Goal: Check status: Check status

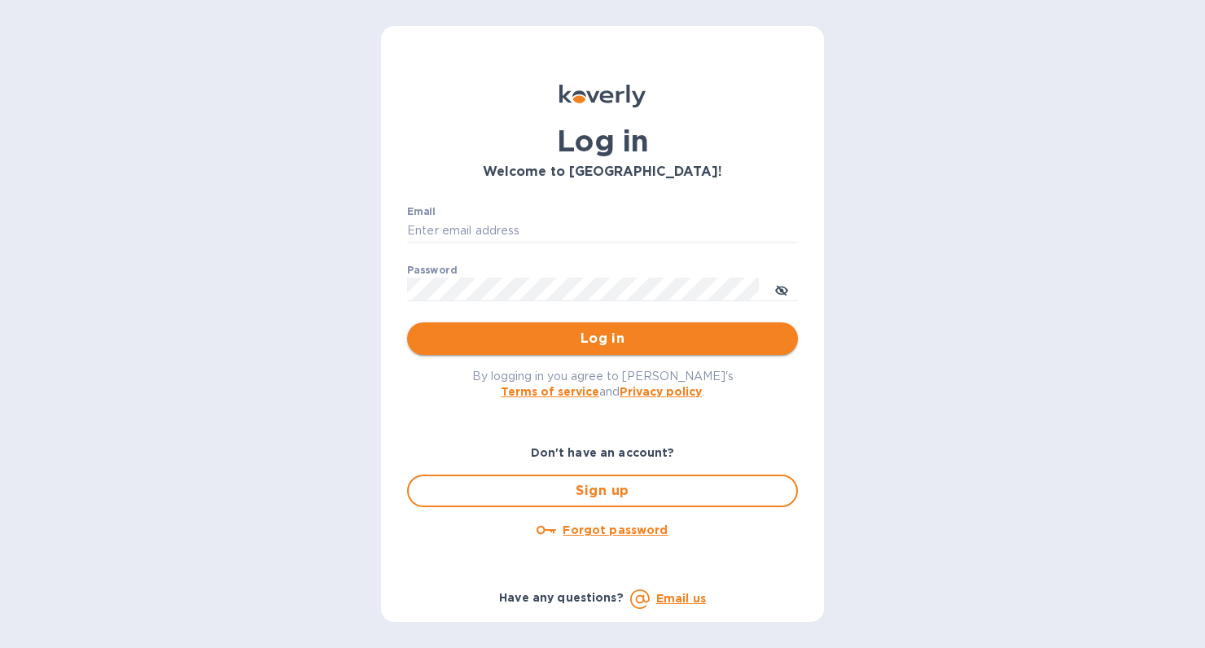
type input "[PERSON_NAME][EMAIL_ADDRESS][DOMAIN_NAME]"
click at [492, 339] on span "Log in" at bounding box center [602, 339] width 365 height 20
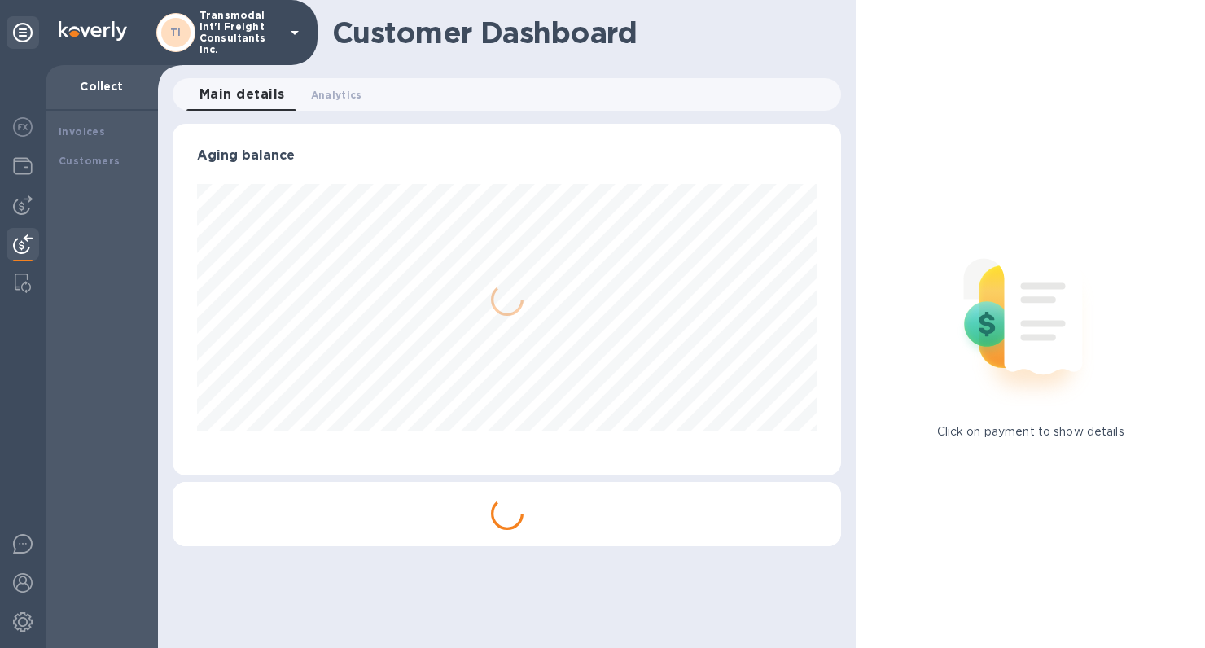
scroll to position [352, 669]
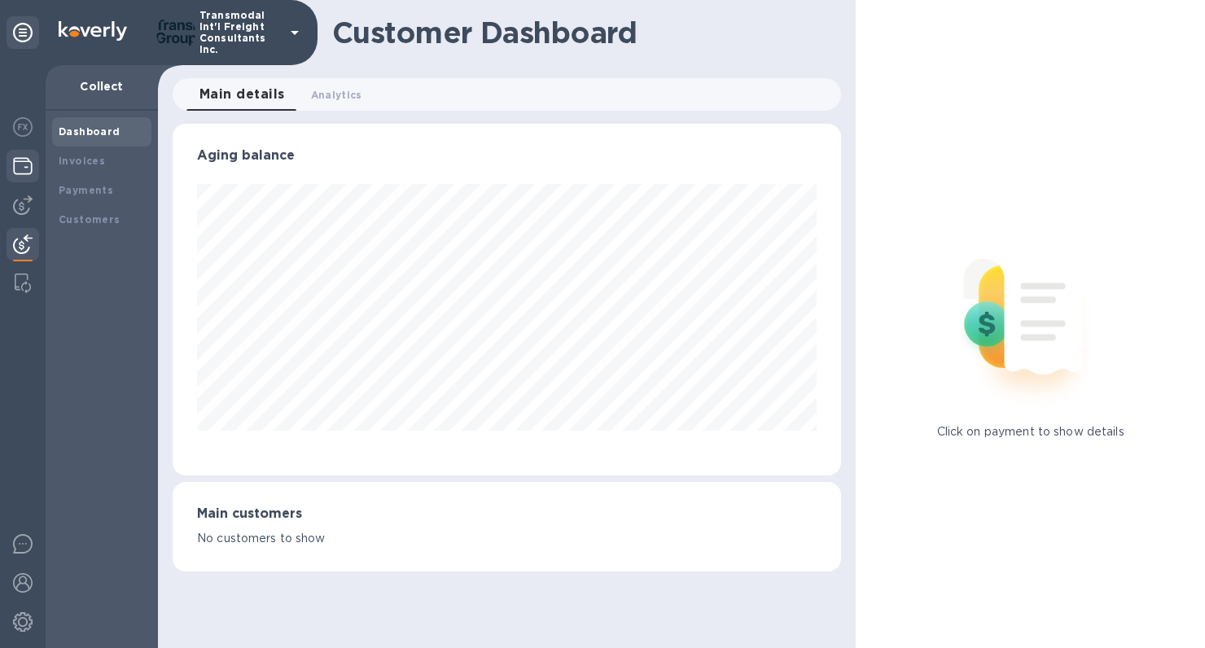
click at [12, 169] on div at bounding box center [23, 168] width 33 height 36
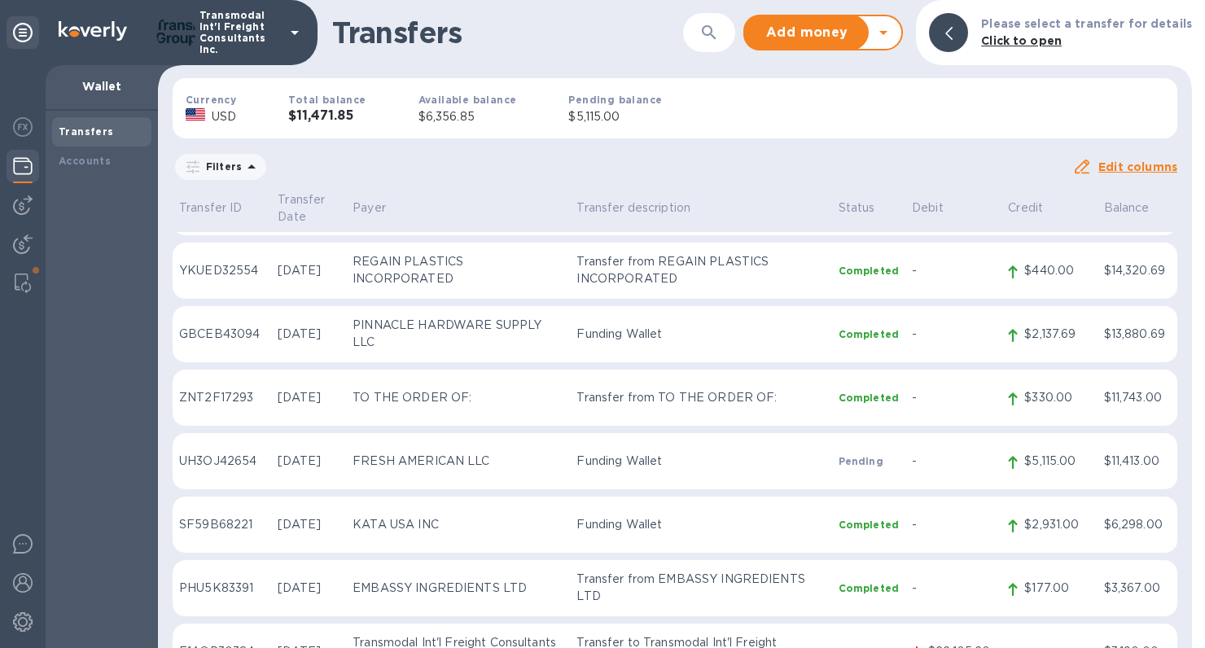
scroll to position [319, 0]
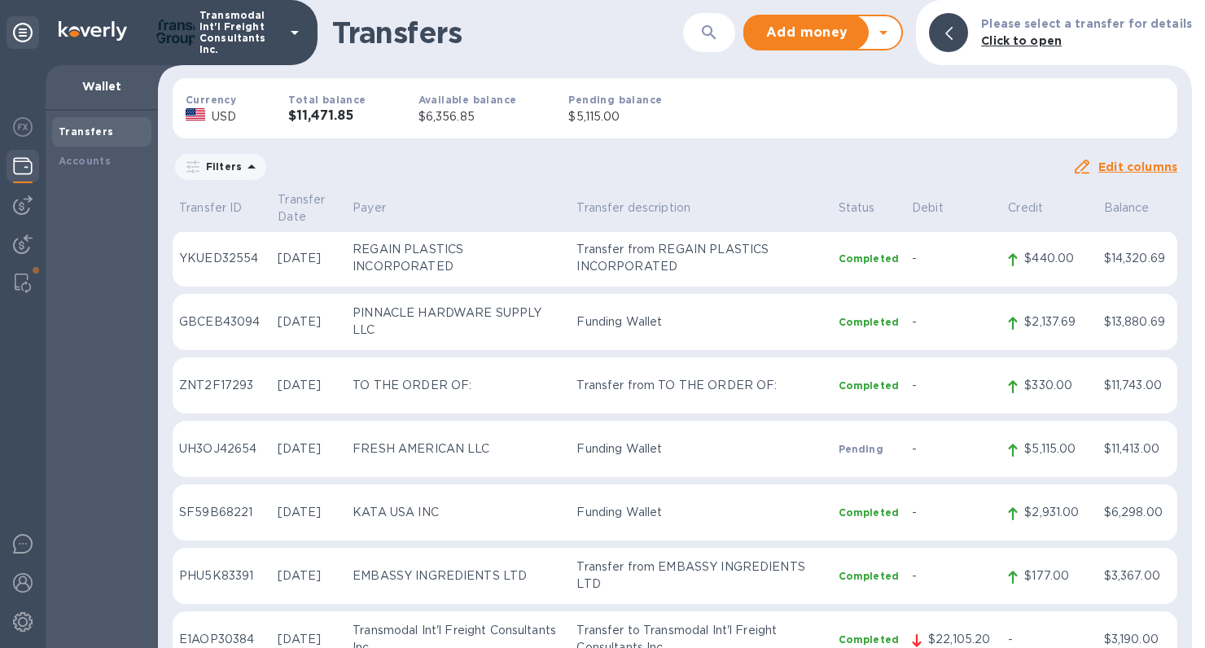
click at [194, 441] on p "UH3OJ42654" at bounding box center [222, 449] width 86 height 17
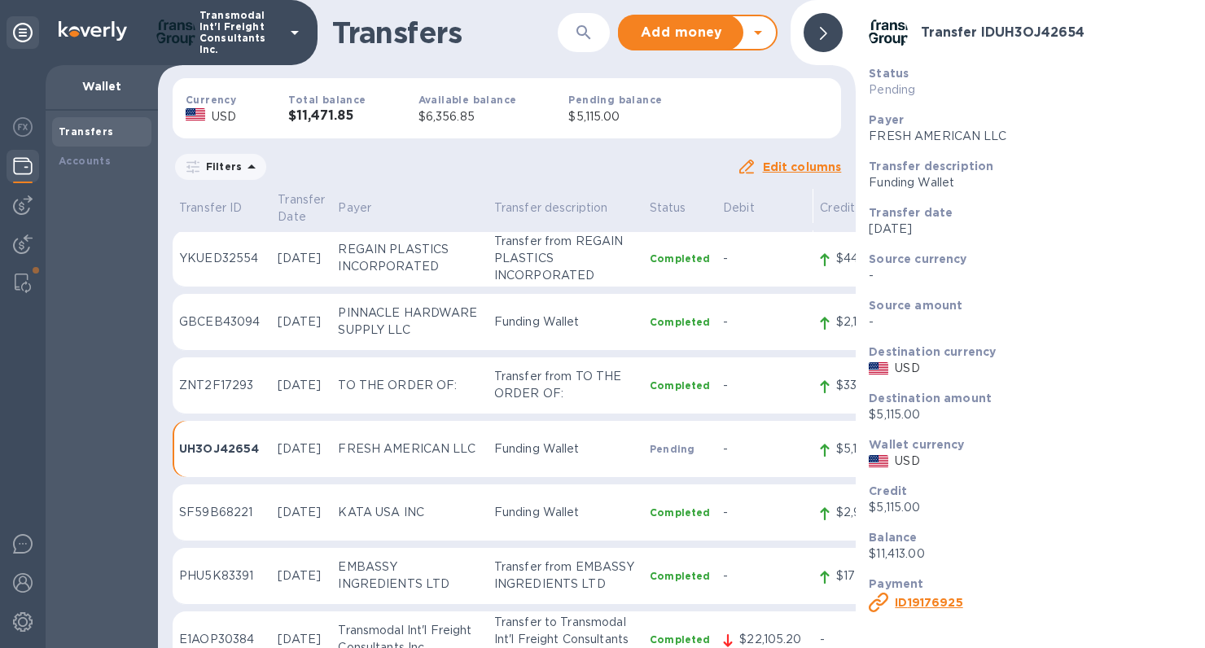
scroll to position [353, 0]
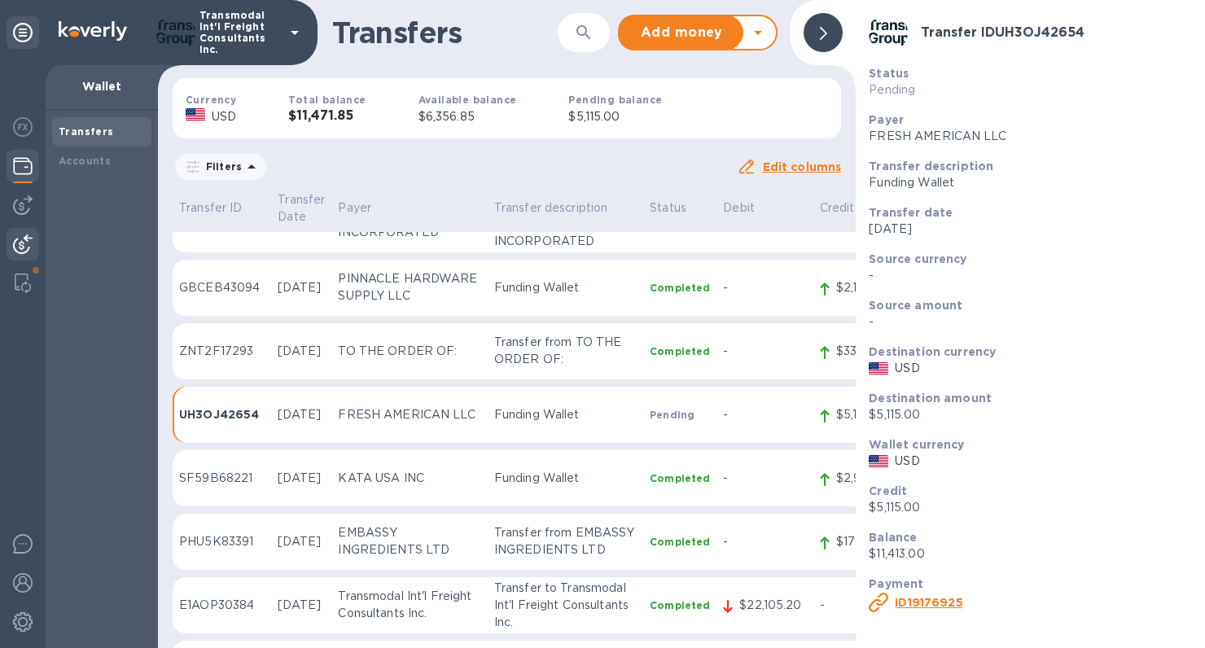
click at [22, 254] on div at bounding box center [23, 246] width 33 height 36
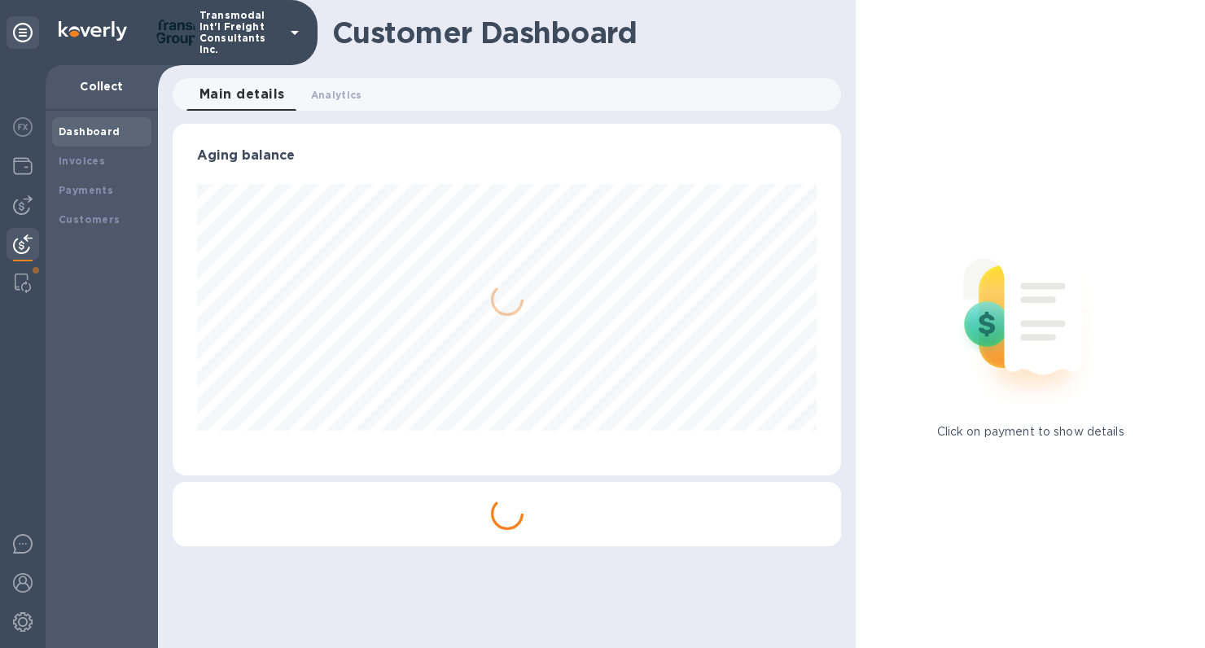
scroll to position [352, 669]
click at [81, 187] on b "Payments" at bounding box center [86, 190] width 55 height 12
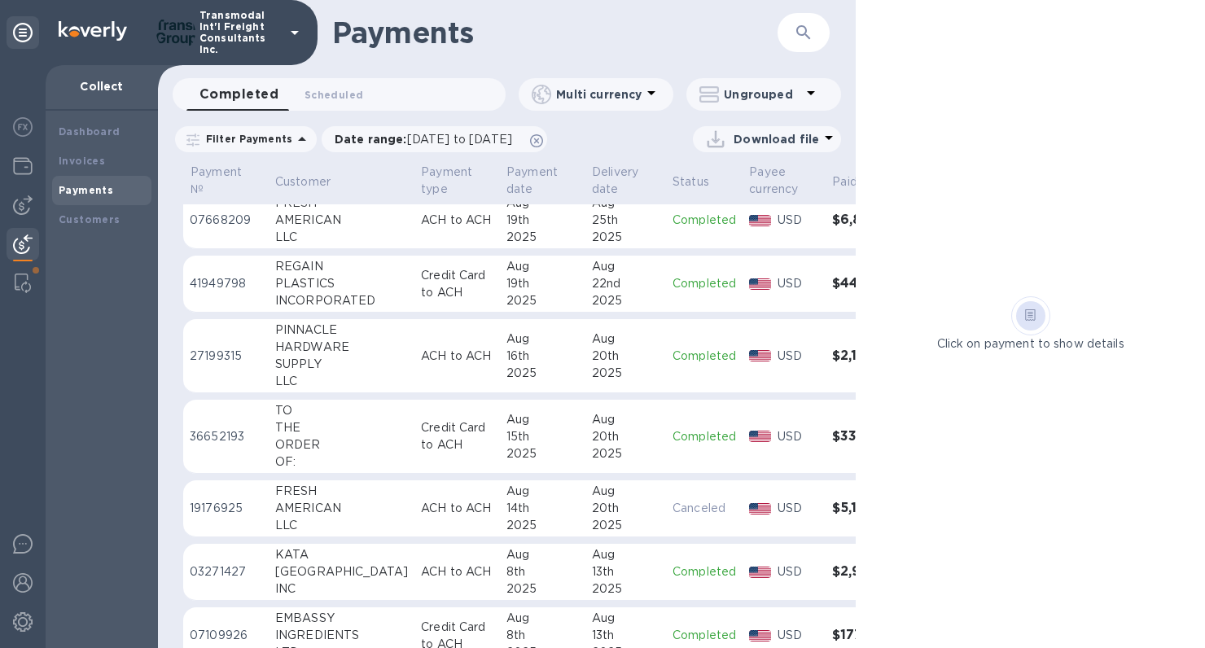
scroll to position [211, 1]
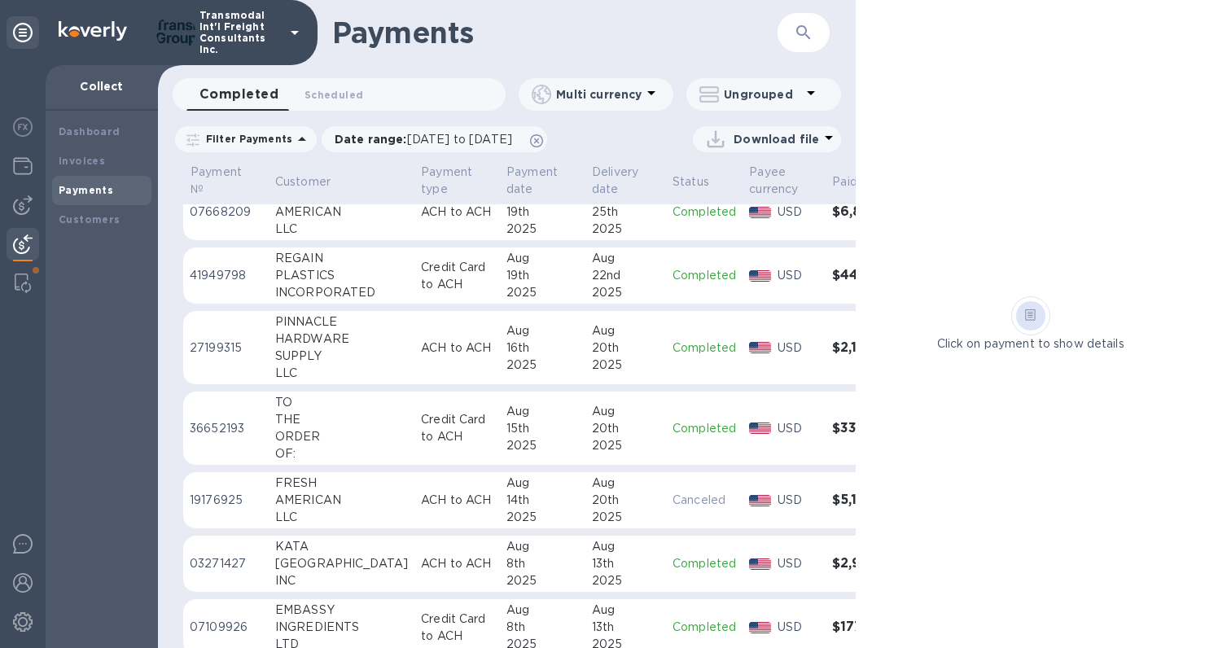
click at [269, 495] on td "FRESH AMERICAN LLC" at bounding box center [342, 500] width 146 height 57
